Goal: Task Accomplishment & Management: Manage account settings

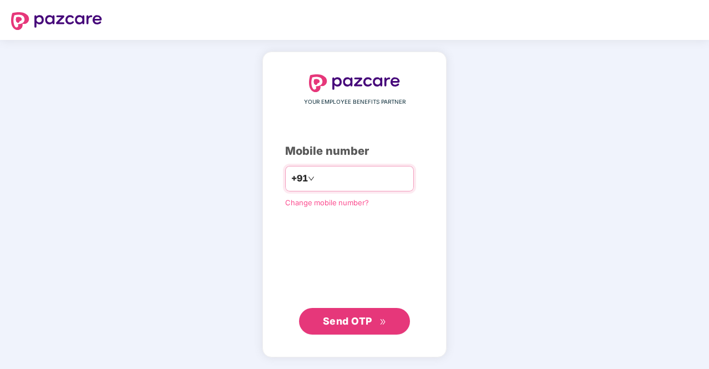
click at [338, 168] on div "+91" at bounding box center [349, 179] width 129 height 26
click at [338, 178] on input "number" at bounding box center [362, 179] width 91 height 18
type input "**********"
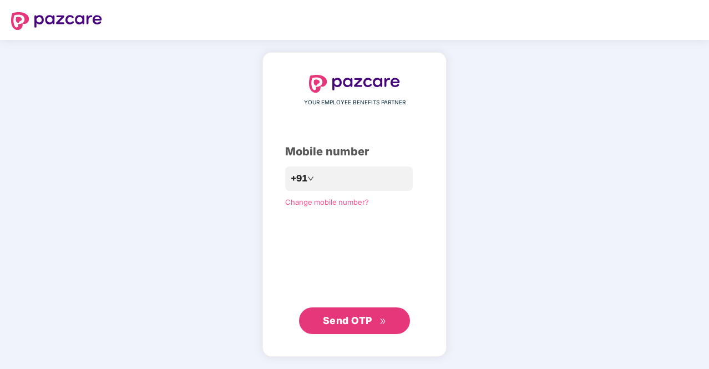
click at [353, 317] on span "Send OTP" at bounding box center [347, 320] width 49 height 12
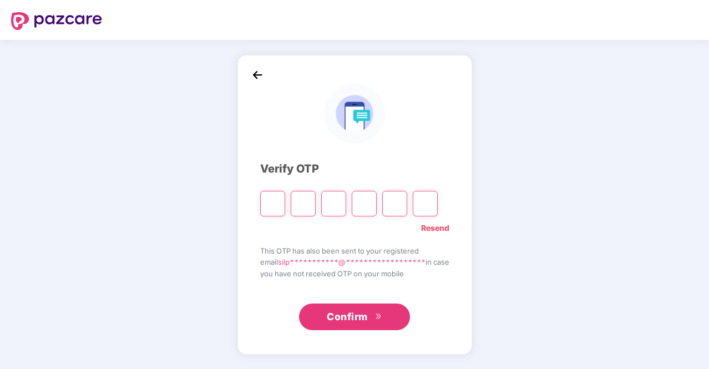
type input "*"
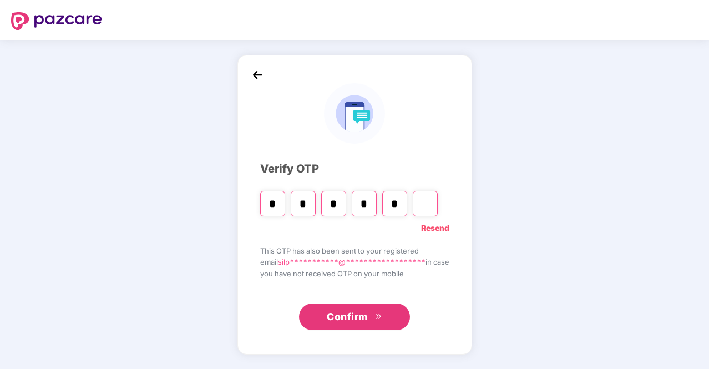
type input "*"
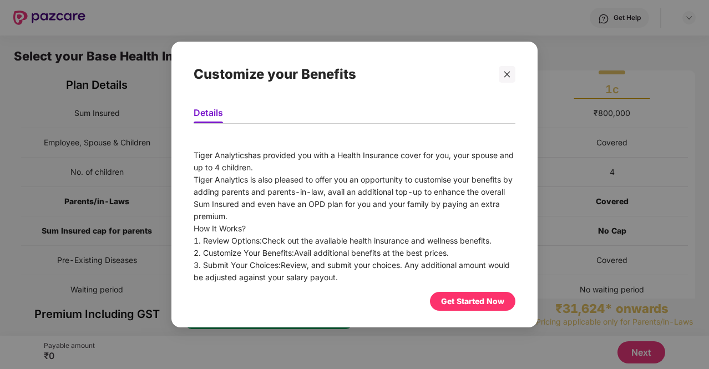
click at [459, 297] on div "Get Started Now" at bounding box center [472, 301] width 63 height 12
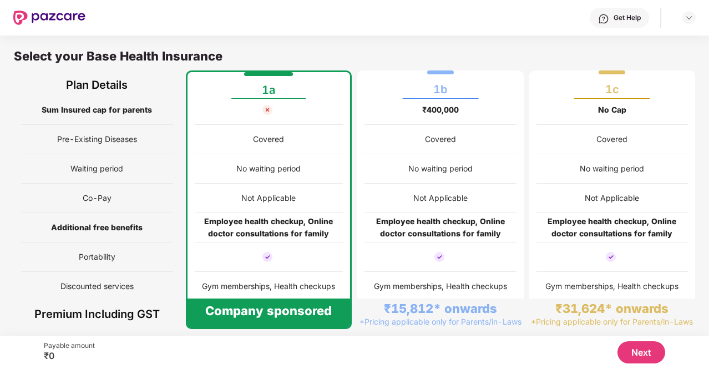
scroll to position [6, 0]
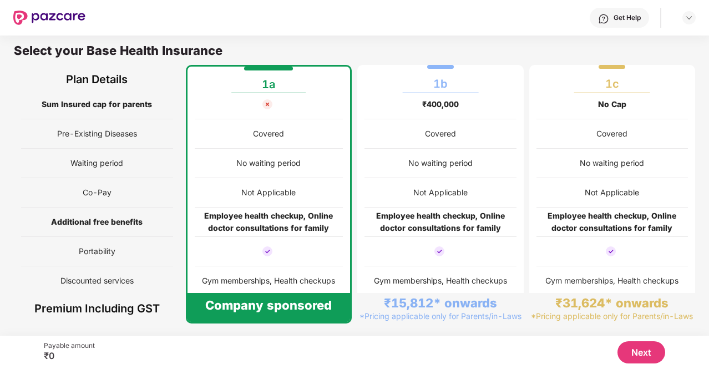
click at [111, 223] on span "Additional free benefits" at bounding box center [96, 221] width 91 height 21
click at [640, 360] on button "Next" at bounding box center [641, 352] width 48 height 22
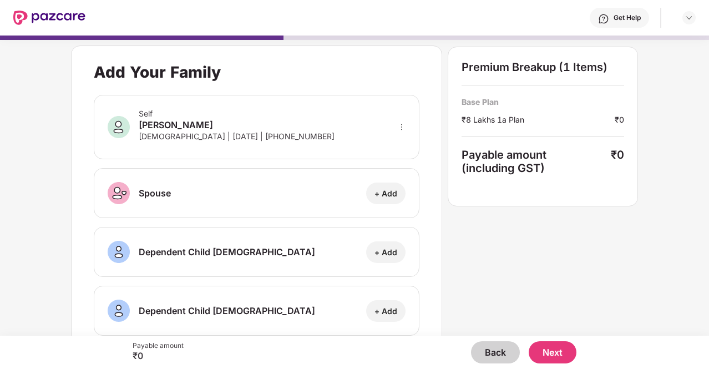
click at [551, 343] on button "Next" at bounding box center [552, 352] width 48 height 22
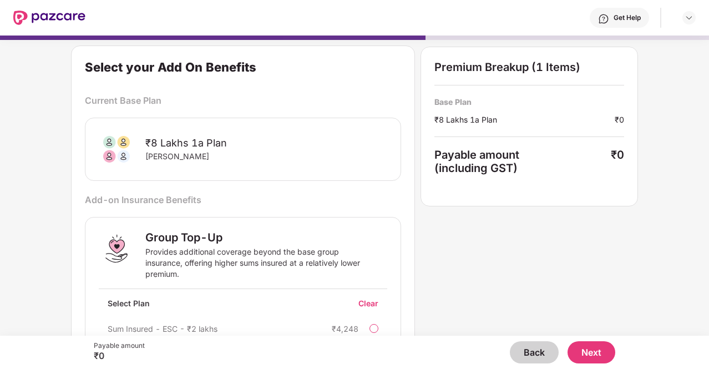
drag, startPoint x: 706, startPoint y: 68, endPoint x: 705, endPoint y: 82, distance: 13.4
click at [705, 82] on div "Select your Add On Benefits Current Base Plan ₹8 Lakhs 1a Plan Silpa Syamagari …" at bounding box center [354, 180] width 709 height 300
click at [372, 328] on div at bounding box center [373, 328] width 9 height 9
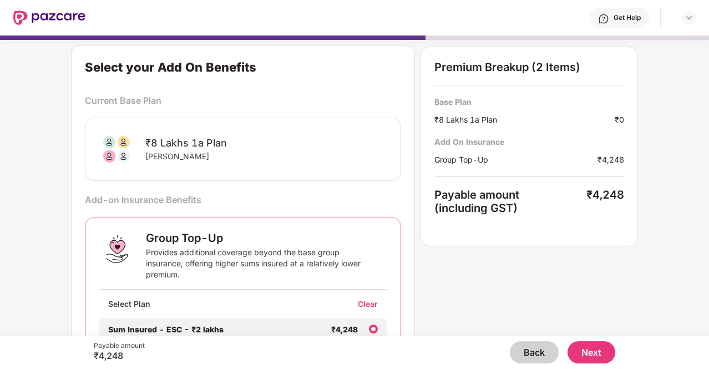
click at [373, 331] on div at bounding box center [373, 328] width 9 height 9
click at [369, 303] on div "Clear" at bounding box center [372, 303] width 29 height 11
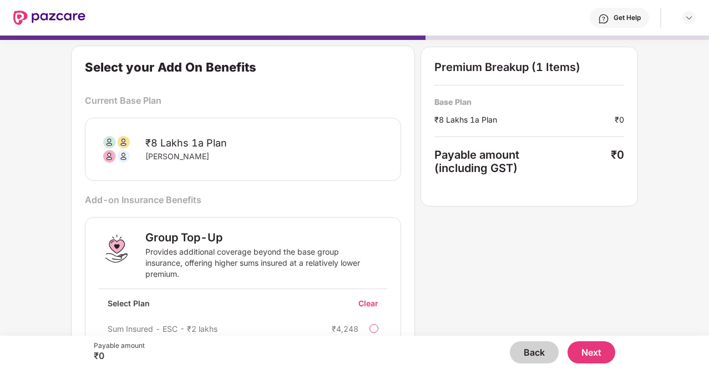
click at [586, 350] on button "Next" at bounding box center [591, 352] width 48 height 22
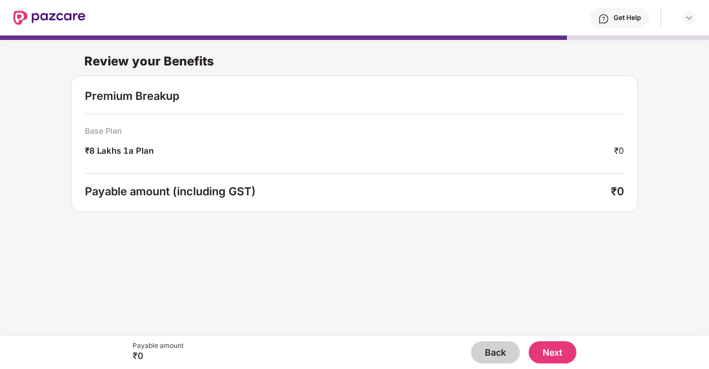
click at [555, 353] on button "Next" at bounding box center [552, 352] width 48 height 22
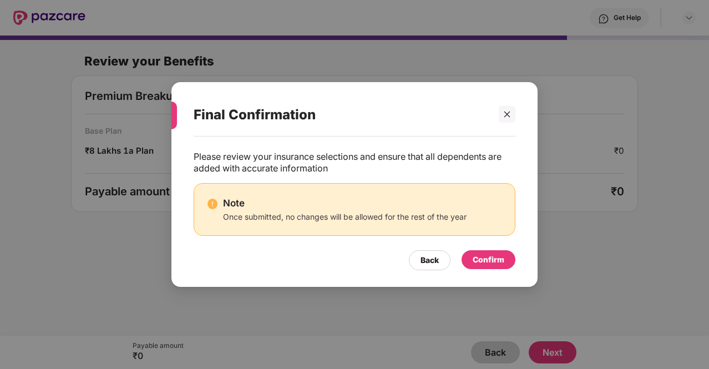
click at [503, 263] on div "Confirm" at bounding box center [488, 259] width 32 height 12
